Goal: Task Accomplishment & Management: Use online tool/utility

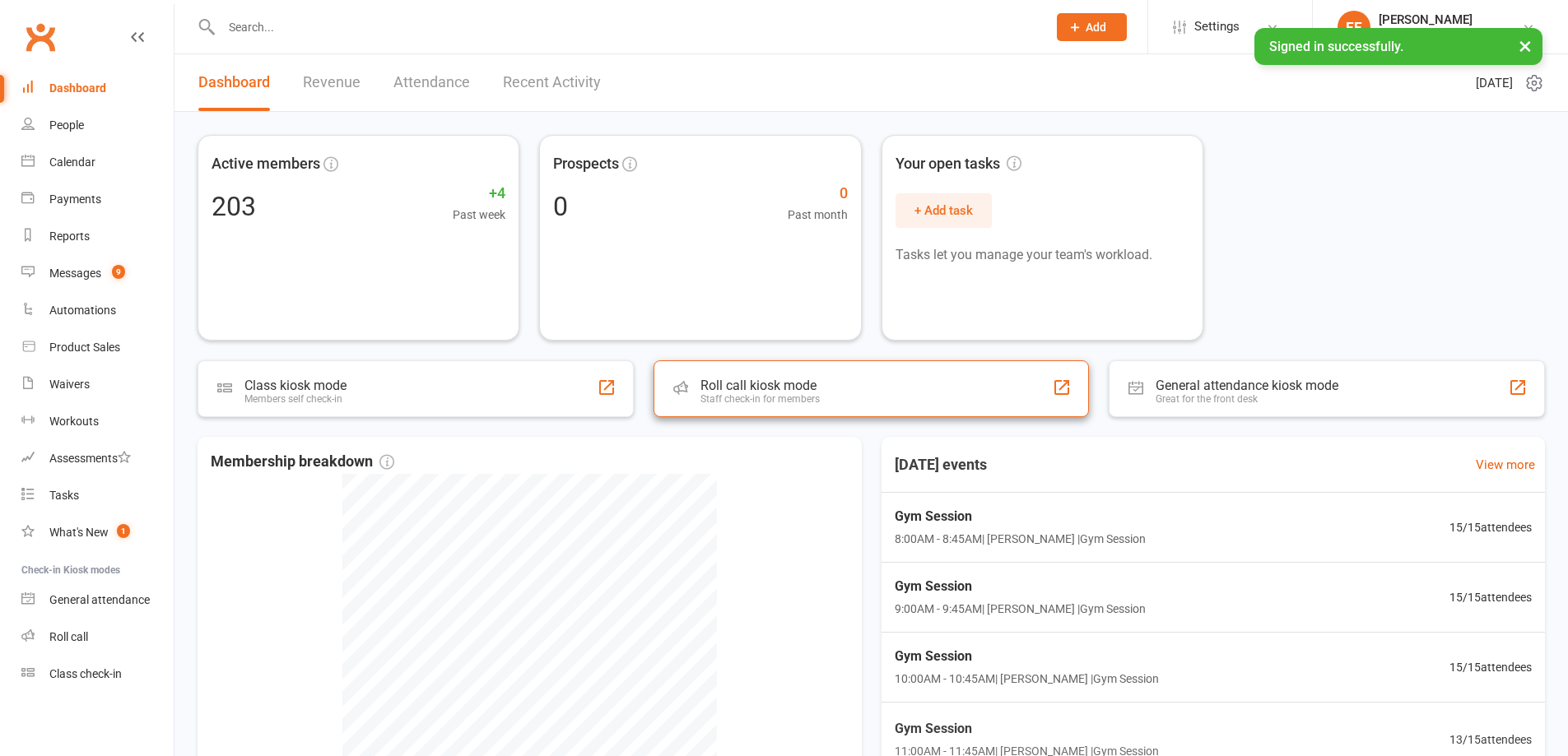
click at [796, 381] on div "Roll call kiosk mode" at bounding box center [759, 385] width 119 height 16
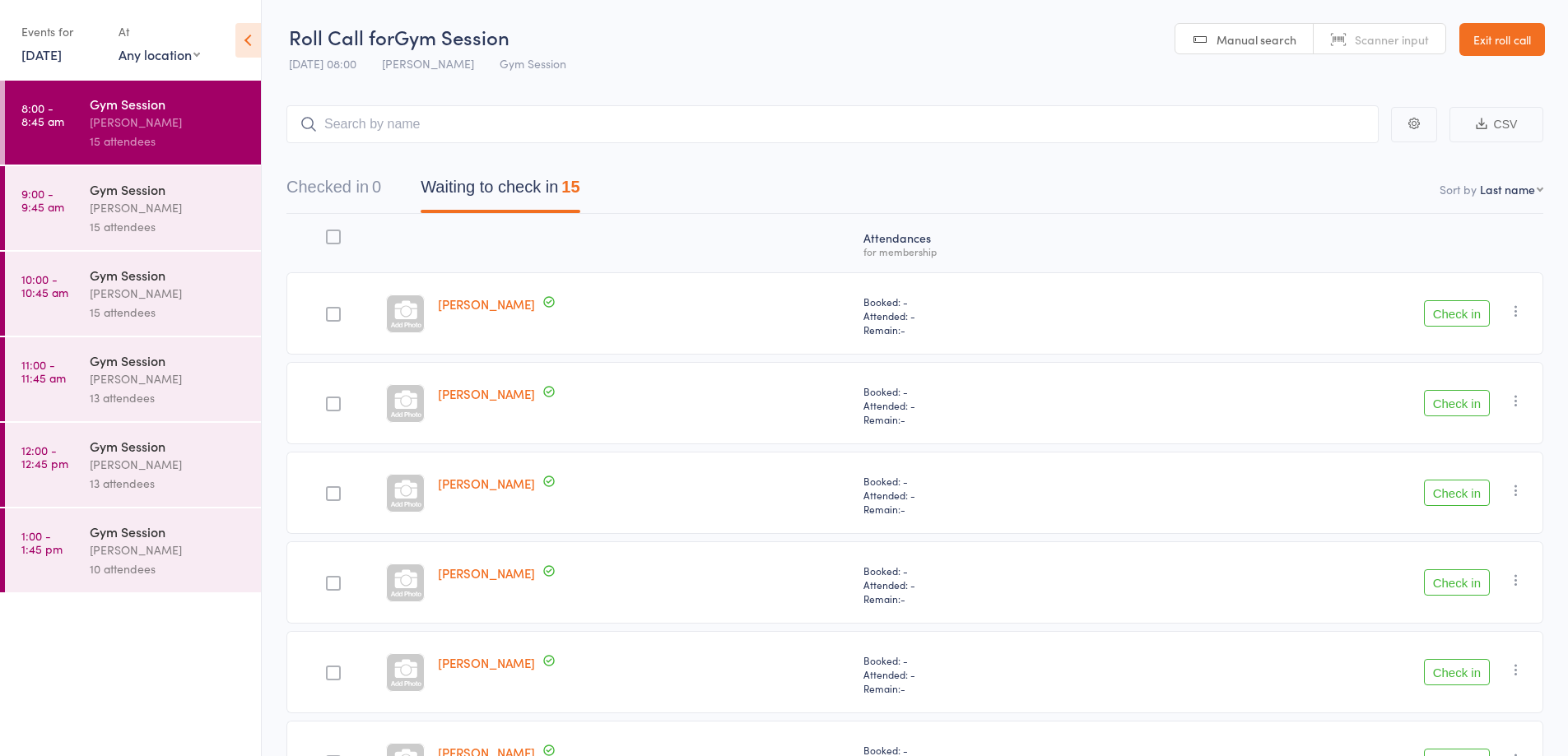
click at [1461, 312] on button "Check in" at bounding box center [1456, 314] width 66 height 27
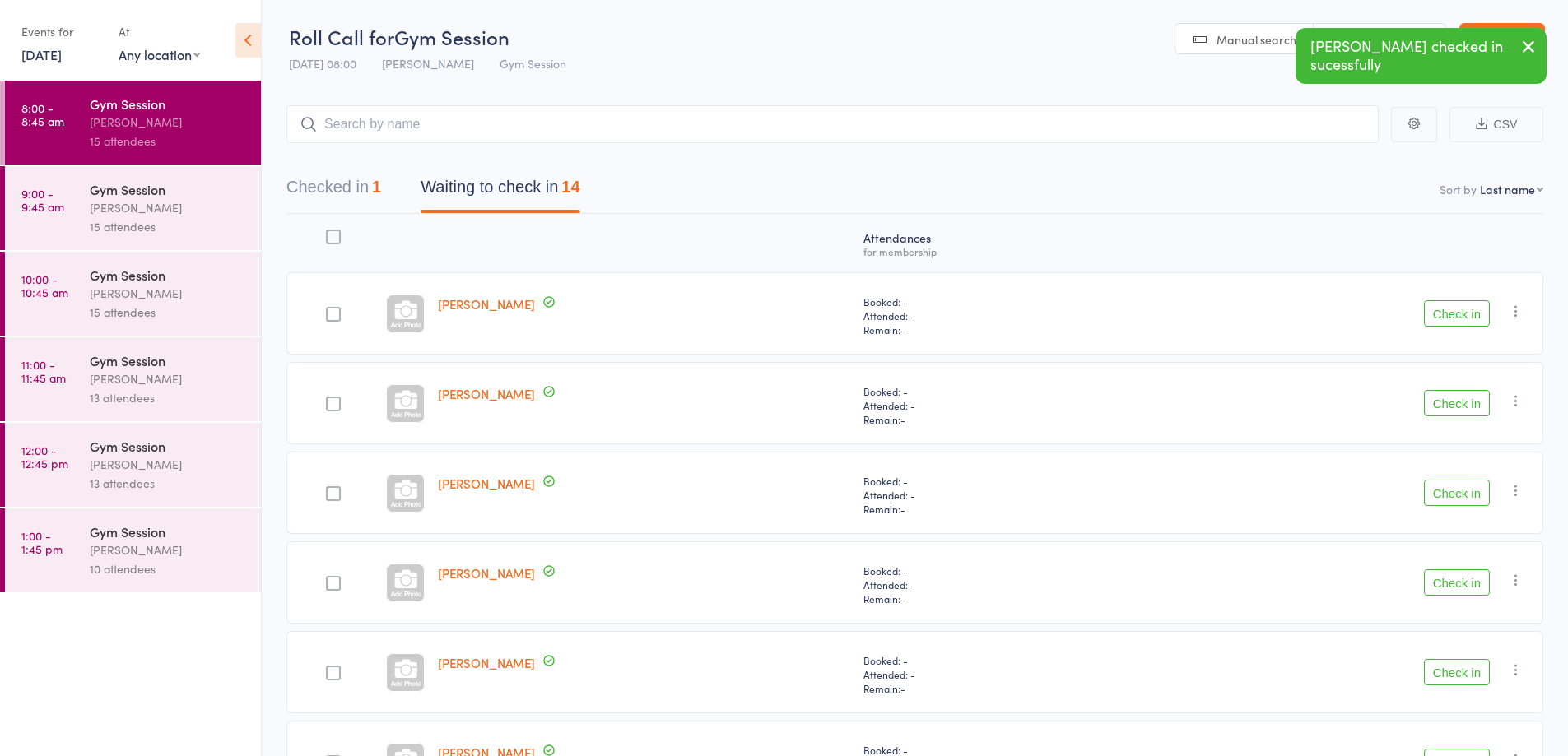
click at [1457, 403] on button "Check in" at bounding box center [1456, 403] width 66 height 27
click at [1458, 488] on button "Check in" at bounding box center [1456, 493] width 66 height 27
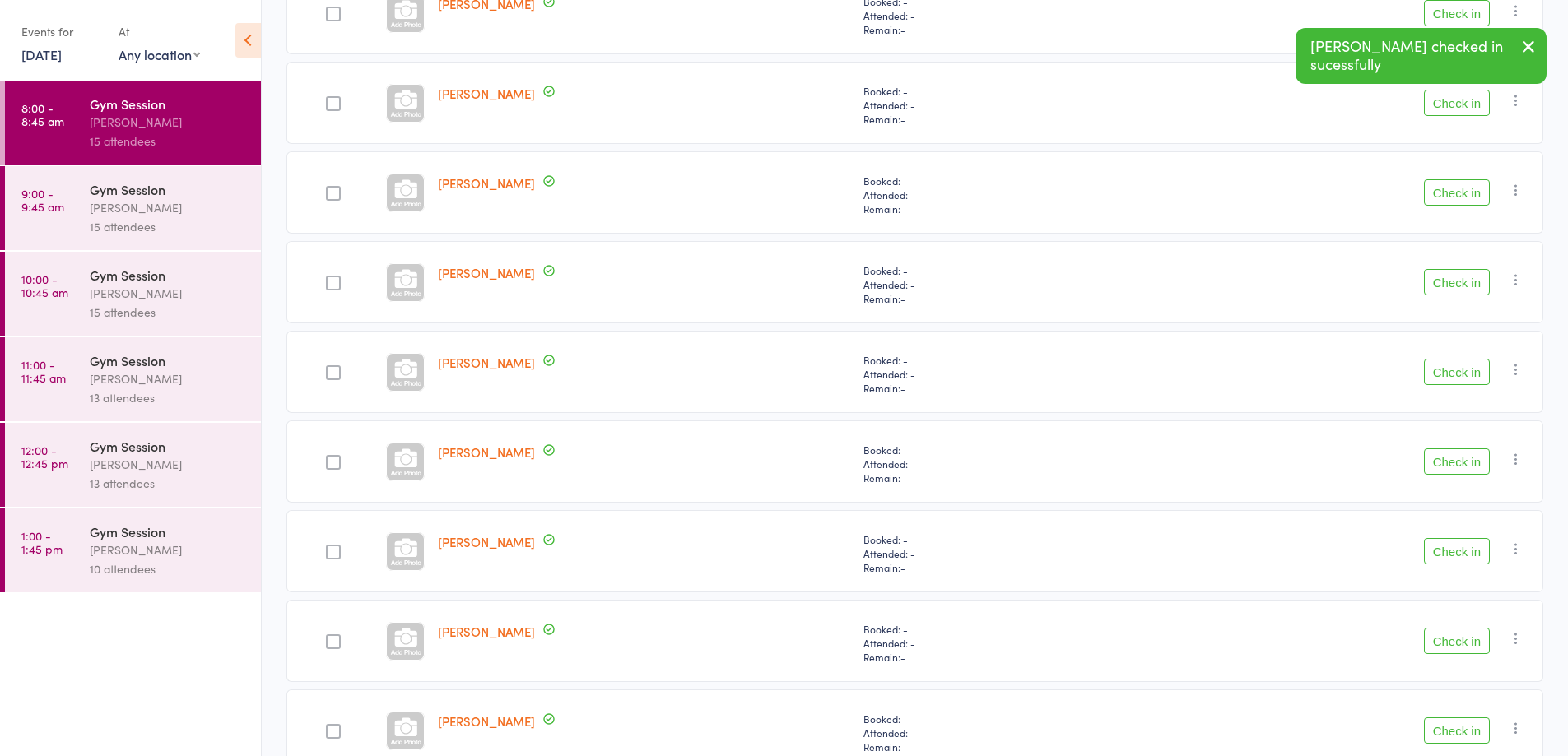
scroll to position [398, 0]
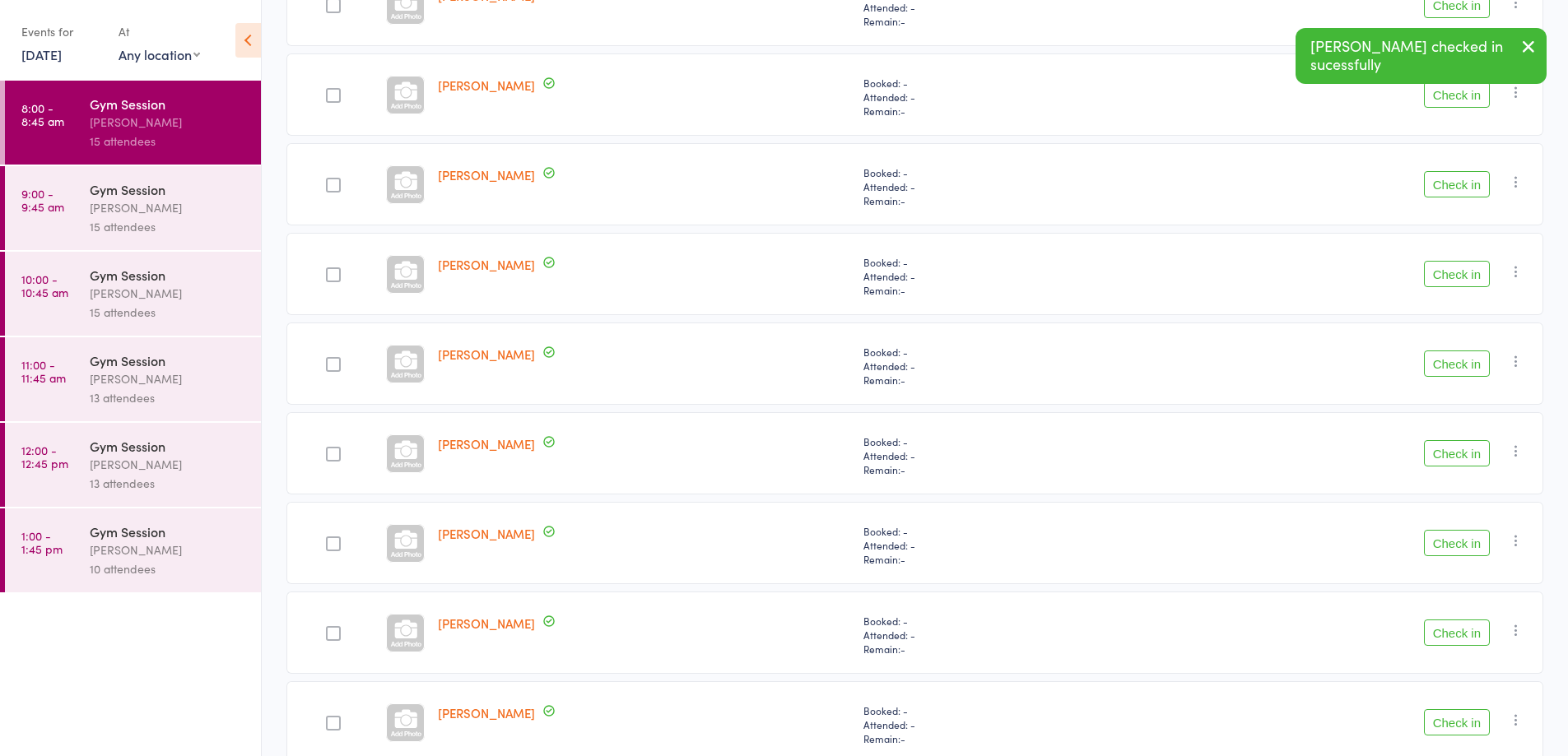
click at [1456, 451] on button "Check in" at bounding box center [1456, 454] width 66 height 27
click at [1462, 539] on button "Check in" at bounding box center [1456, 543] width 66 height 27
click at [1457, 628] on button "Check in" at bounding box center [1456, 633] width 66 height 27
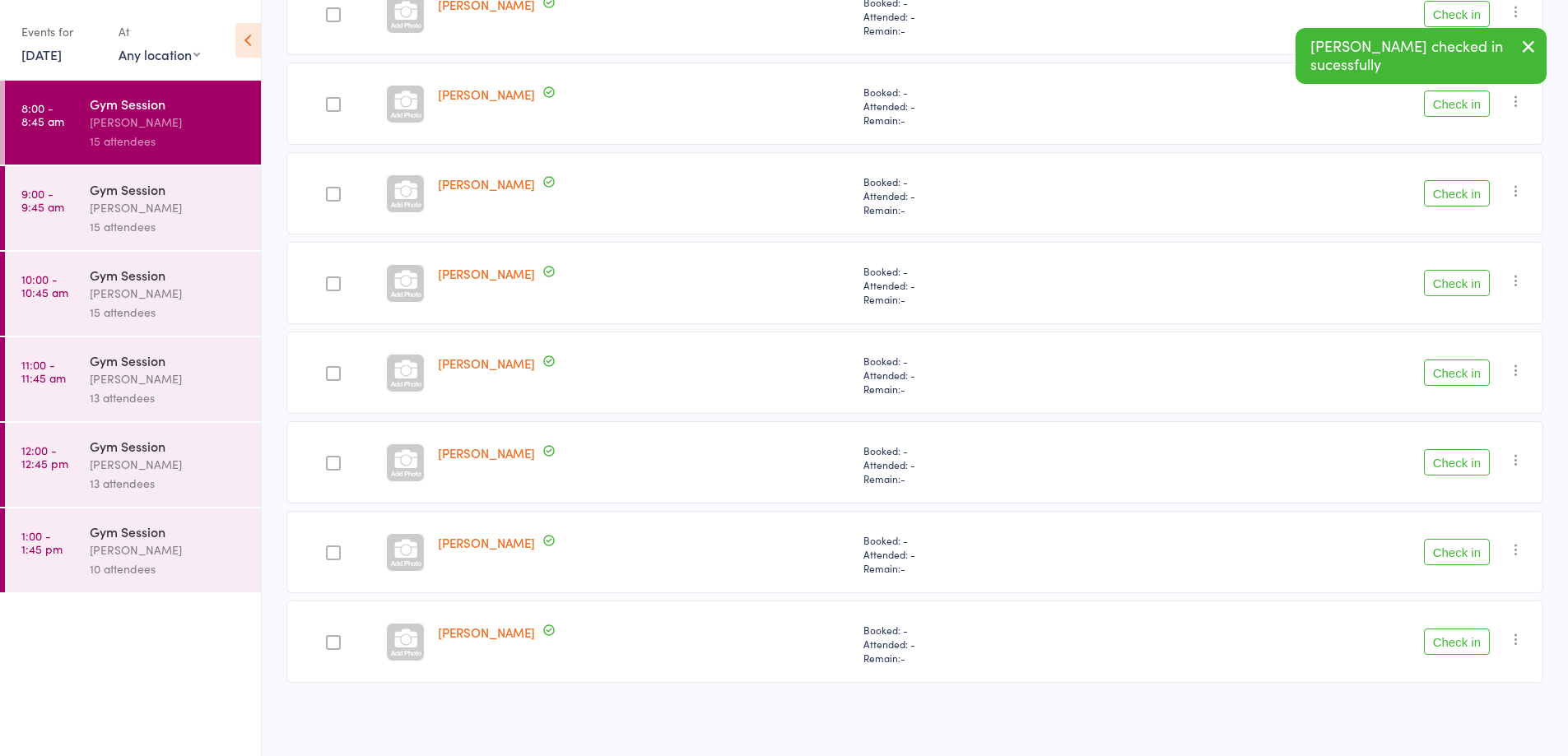
click at [1458, 643] on button "Check in" at bounding box center [1456, 642] width 66 height 27
click at [1459, 467] on button "Check in" at bounding box center [1456, 463] width 66 height 27
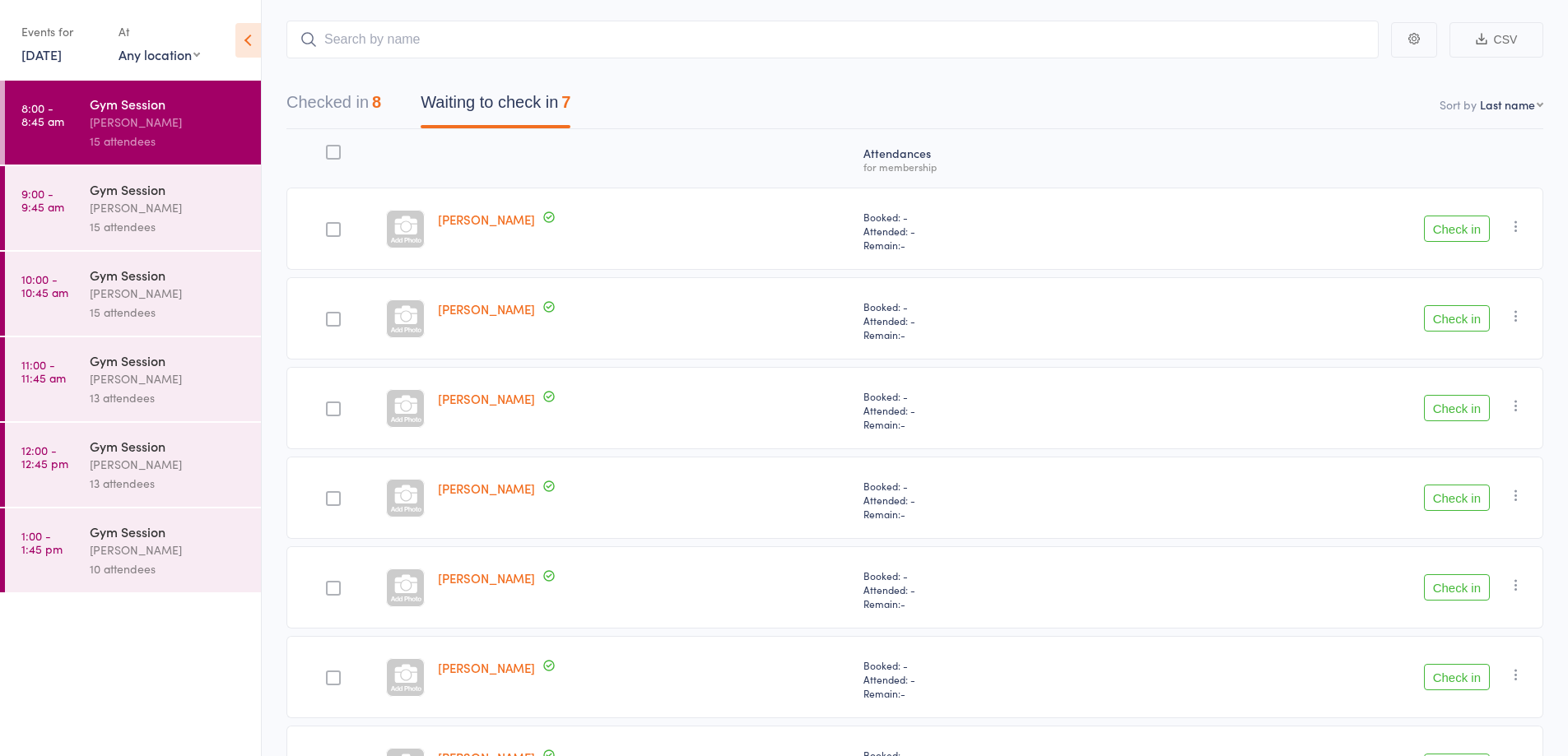
scroll to position [71, 0]
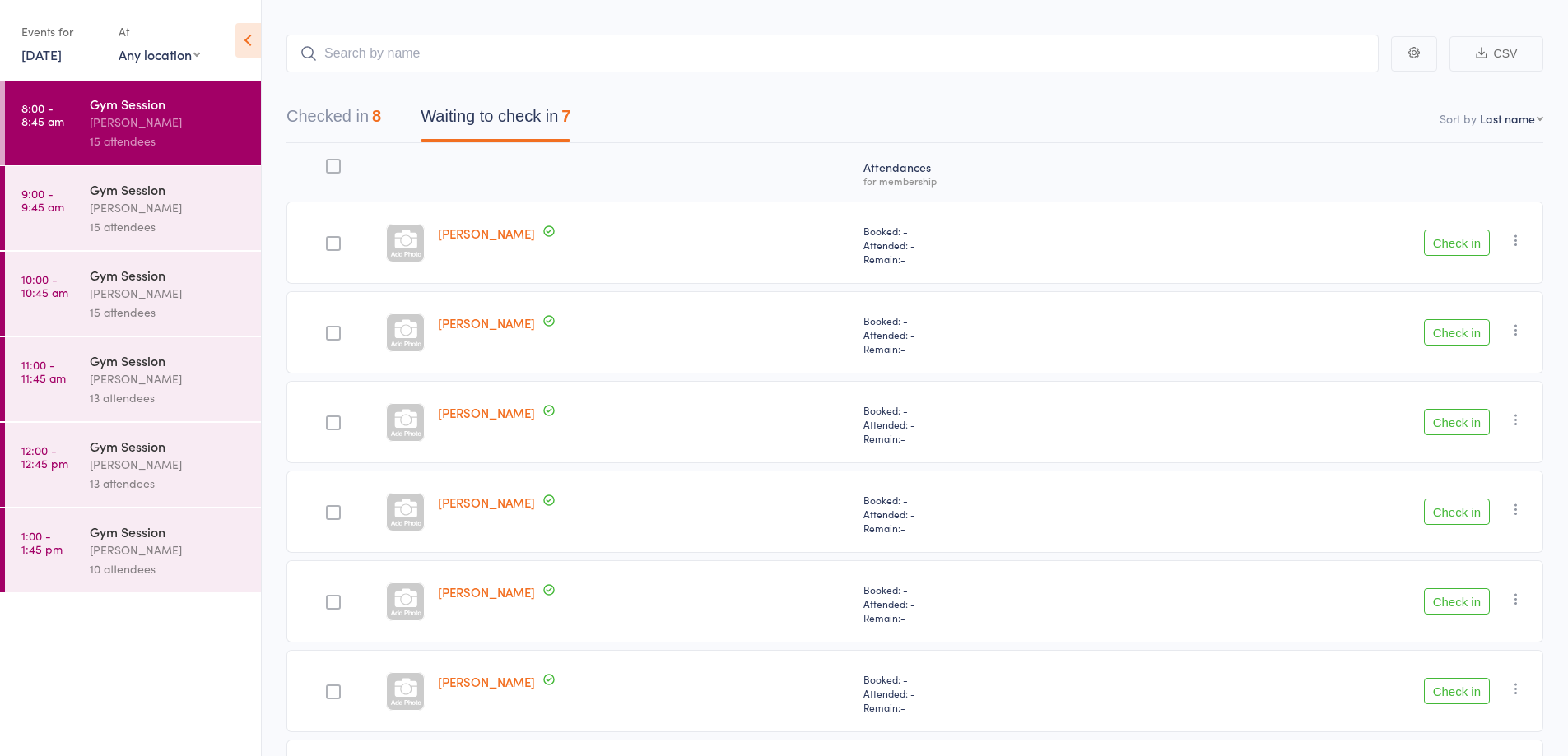
click at [1467, 249] on button "Check in" at bounding box center [1456, 243] width 66 height 27
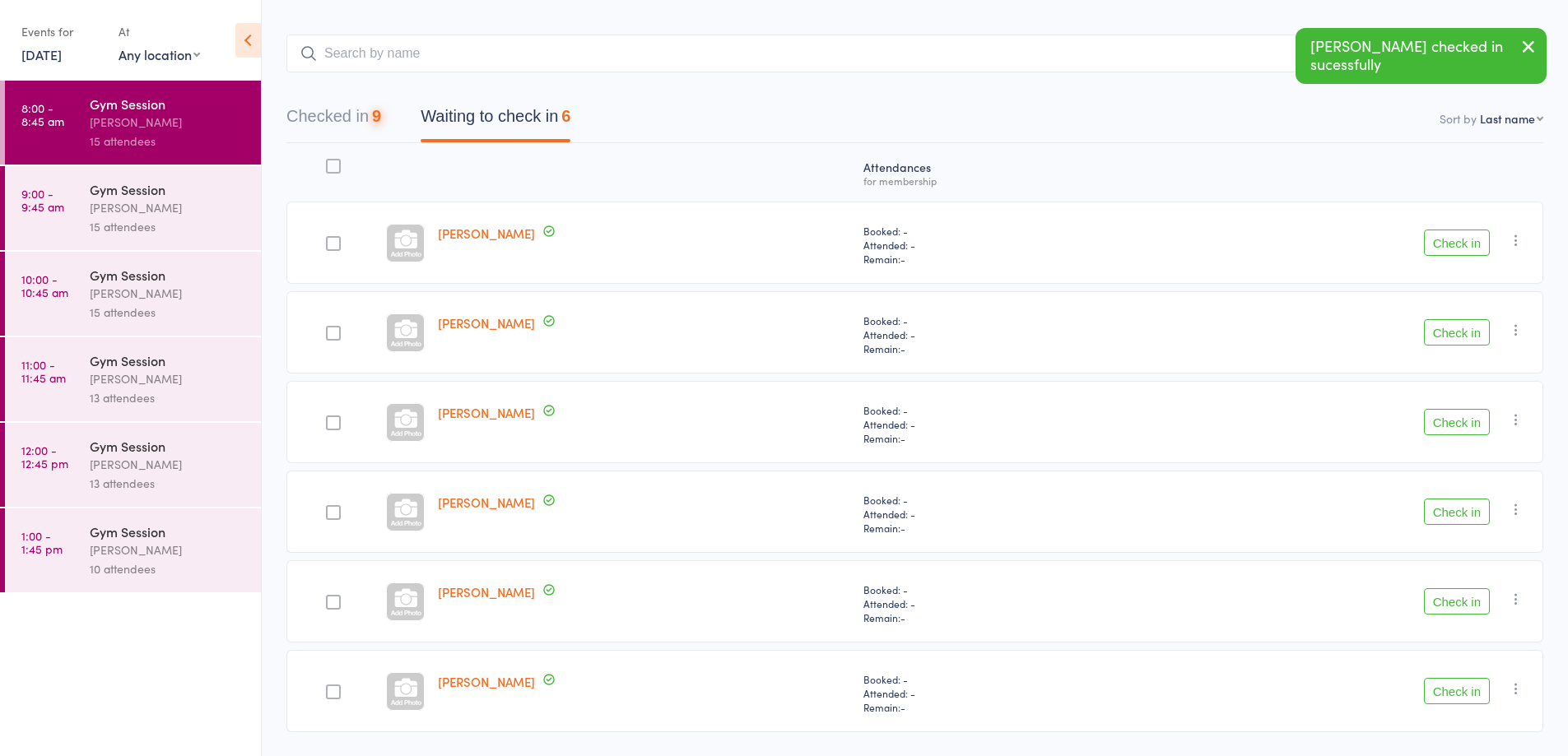
click at [1460, 244] on button "Check in" at bounding box center [1456, 243] width 66 height 27
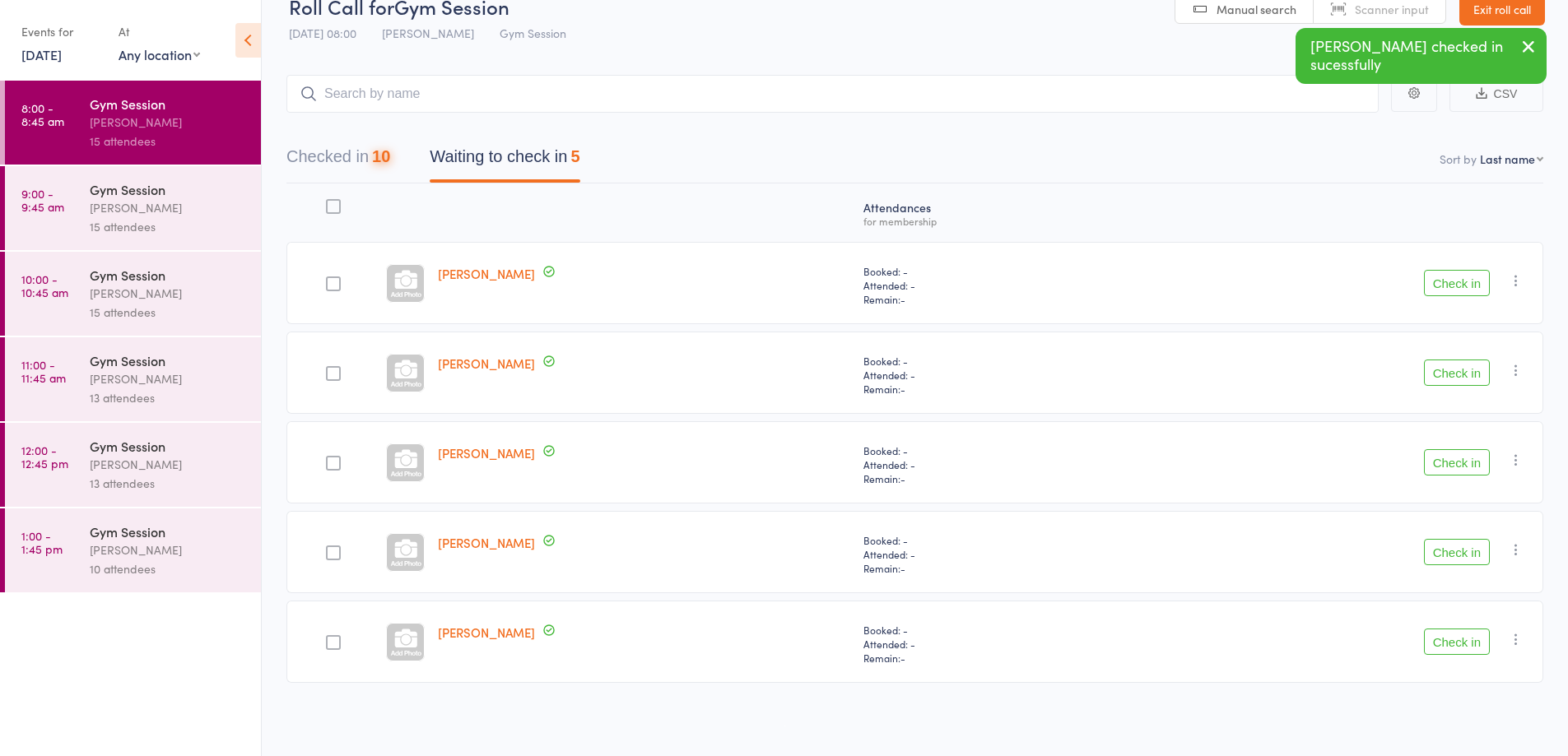
click at [1454, 288] on button "Check in" at bounding box center [1456, 283] width 66 height 27
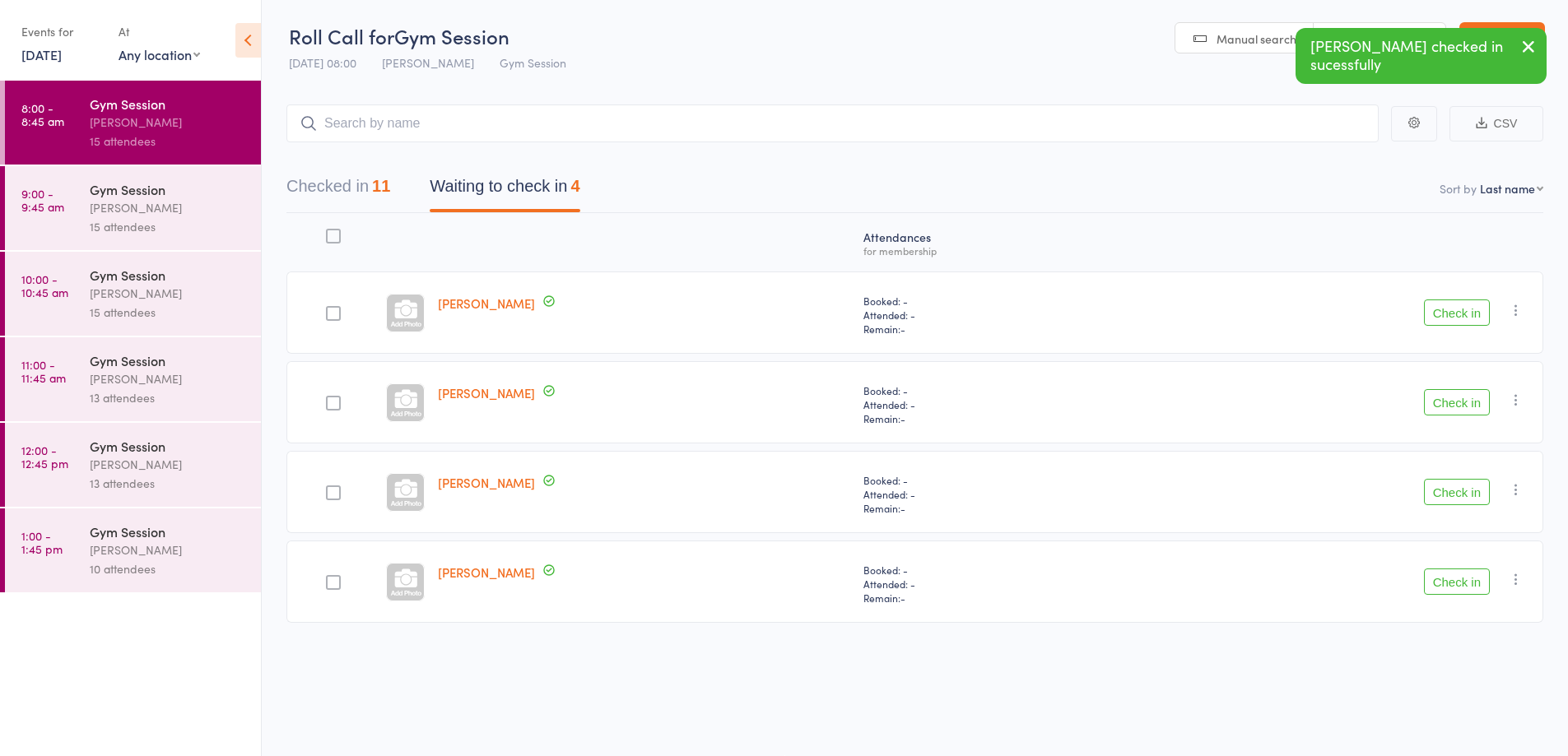
click at [1460, 317] on button "Check in" at bounding box center [1456, 313] width 66 height 27
click at [1457, 320] on button "Check in" at bounding box center [1456, 313] width 66 height 27
click at [1457, 313] on button "Check in" at bounding box center [1456, 313] width 66 height 27
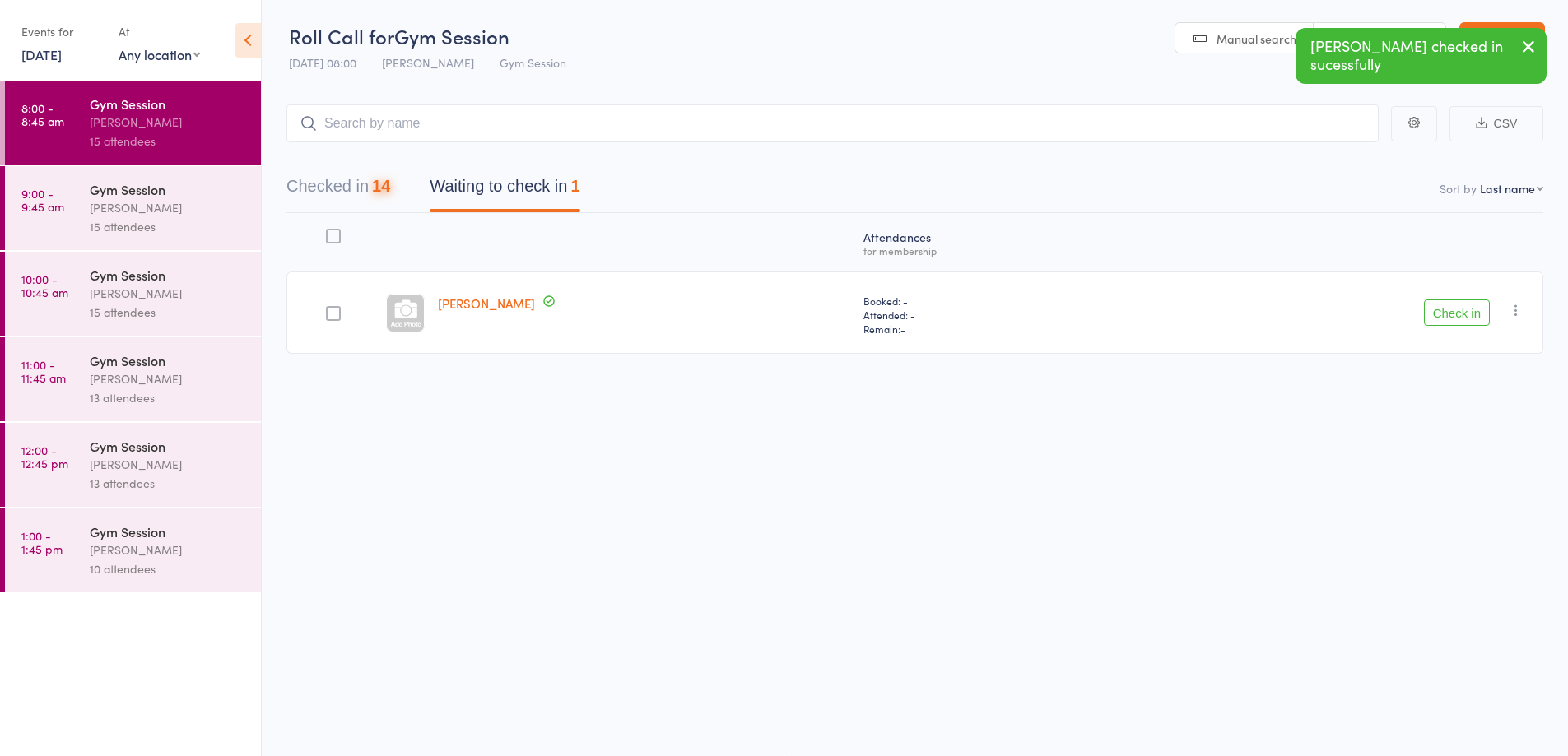
click at [1466, 313] on button "Check in" at bounding box center [1456, 313] width 66 height 27
